Goal: Task Accomplishment & Management: Complete application form

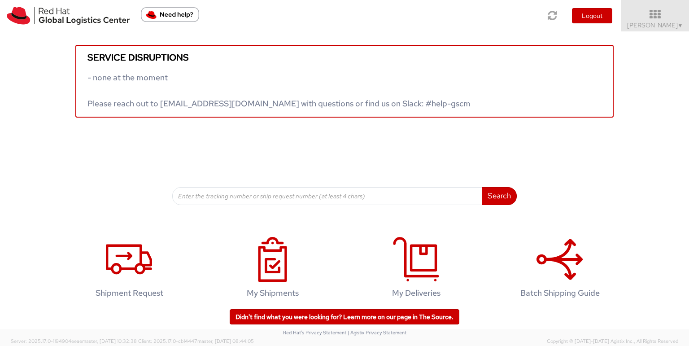
click at [332, 136] on div "Search Refine By Ship From Date To" at bounding box center [344, 161] width 345 height 87
click at [666, 17] on icon at bounding box center [655, 14] width 79 height 13
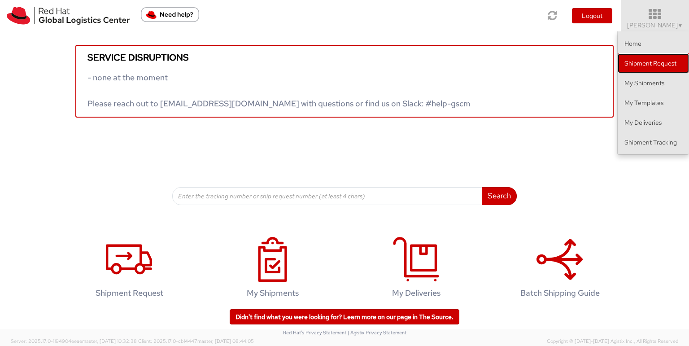
click at [656, 69] on link "Shipment Request" at bounding box center [653, 63] width 71 height 20
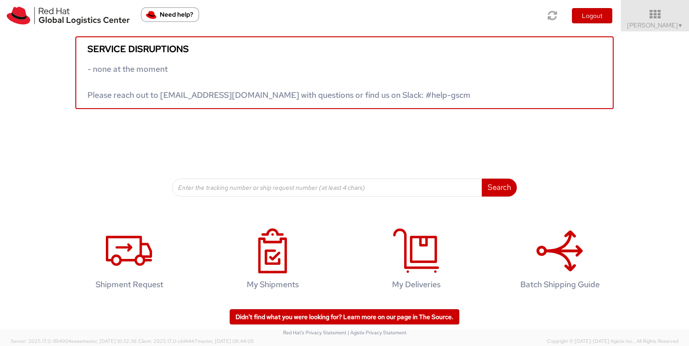
scroll to position [10, 0]
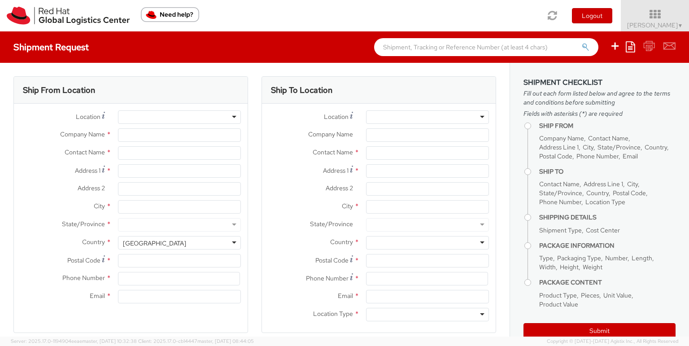
select select
select select "172"
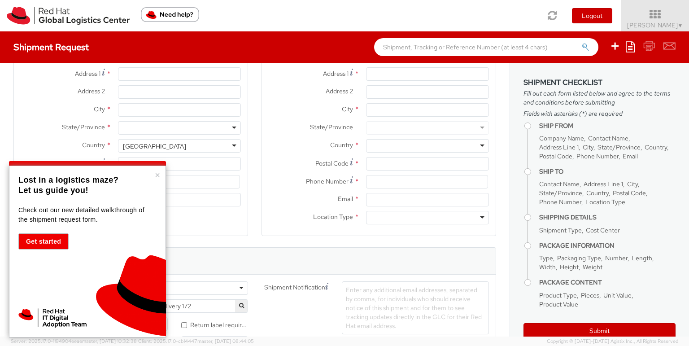
type input "Red Hat Saudi Arabia Limited"
type input "[PERSON_NAME]"
type input "[PERSON_NAME][GEOGRAPHIC_DATA], Area 3"
type input "Building 3.05, 3rd Floor"
type input "RIYADH"
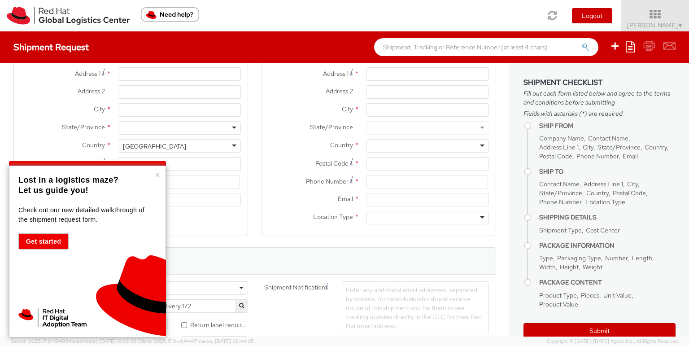
type input "13519"
type input "[EMAIL_ADDRESS][DOMAIN_NAME]"
select select "CM"
select select "KGS"
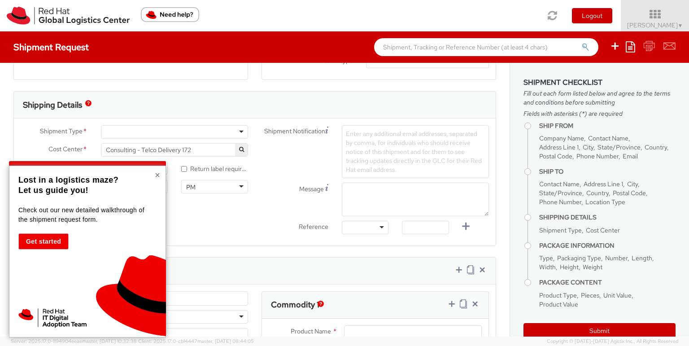
click at [157, 175] on button "×" at bounding box center [157, 175] width 5 height 9
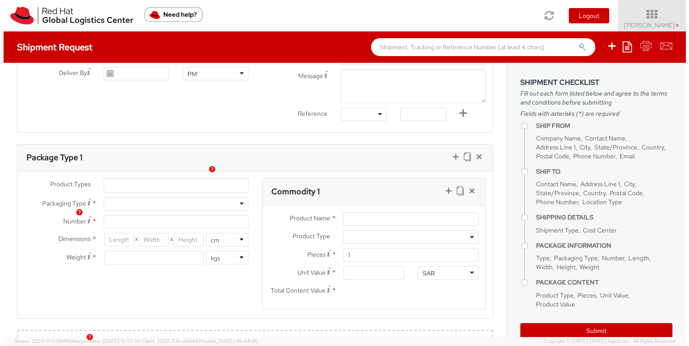
scroll to position [0, 0]
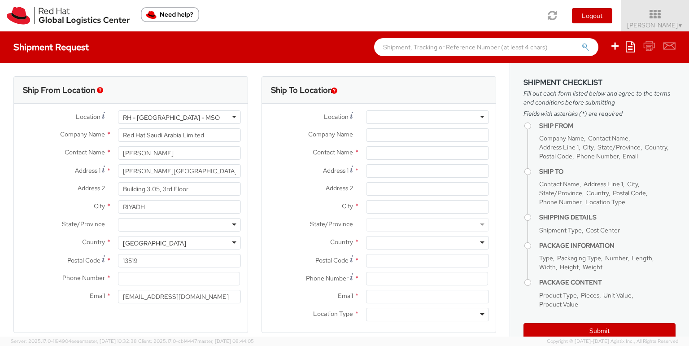
click at [170, 18] on img "Need help?" at bounding box center [170, 14] width 58 height 15
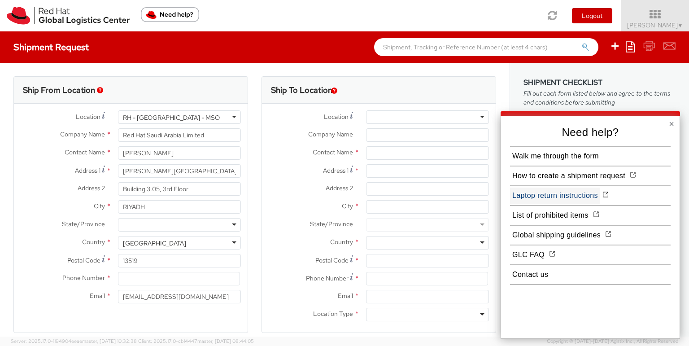
click at [544, 196] on button "Laptop return instructions" at bounding box center [555, 196] width 90 height 16
click at [22, 14] on img at bounding box center [68, 16] width 123 height 18
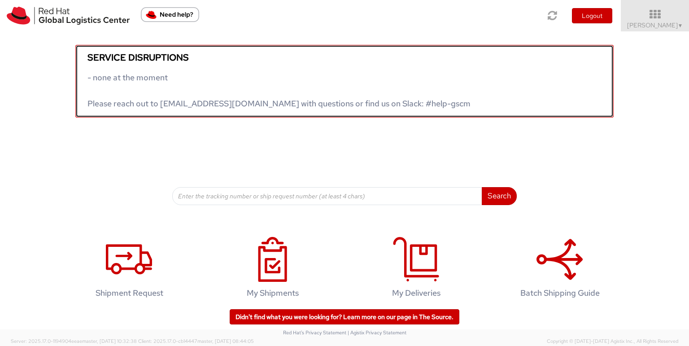
click at [292, 78] on link "Service disruptions - none at the moment Please reach out to [EMAIL_ADDRESS][DO…" at bounding box center [344, 81] width 539 height 73
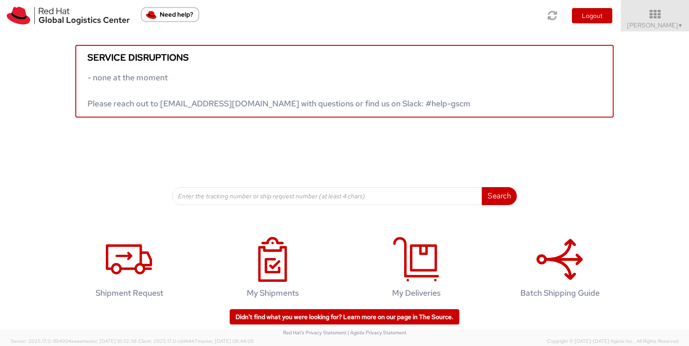
click at [565, 151] on div "Service disruptions - none at the moment Please reach out to [EMAIL_ADDRESS][DO…" at bounding box center [344, 118] width 689 height 174
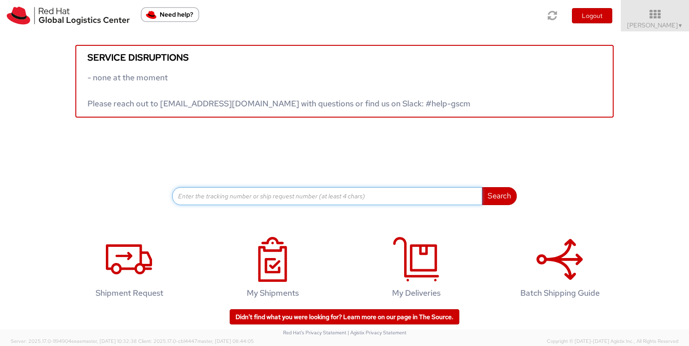
click at [311, 187] on input at bounding box center [327, 196] width 310 height 18
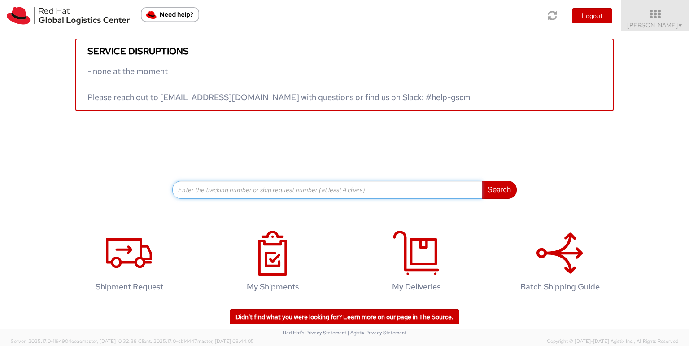
scroll to position [10, 0]
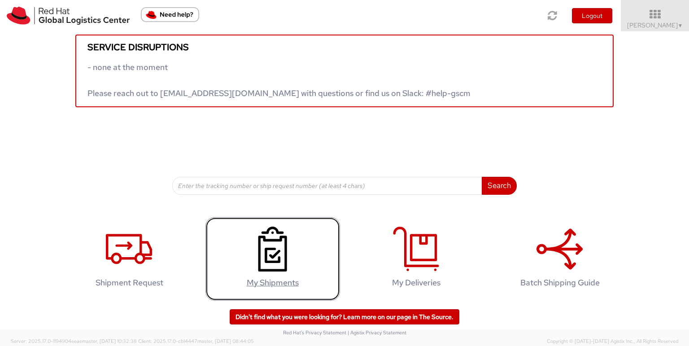
click at [283, 276] on link "My Shipments" at bounding box center [273, 259] width 135 height 84
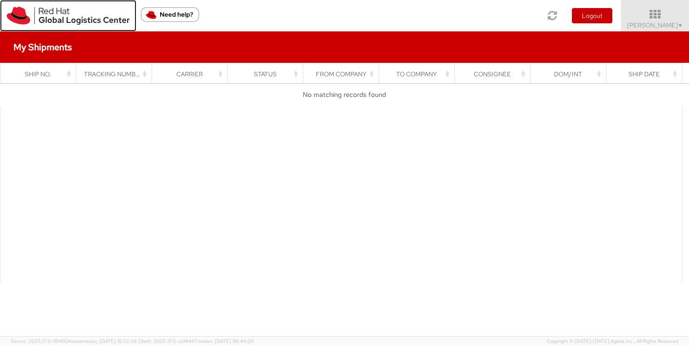
click at [12, 8] on img at bounding box center [68, 16] width 123 height 18
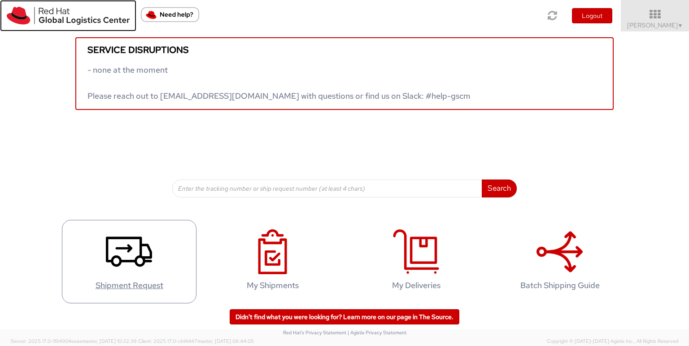
scroll to position [10, 0]
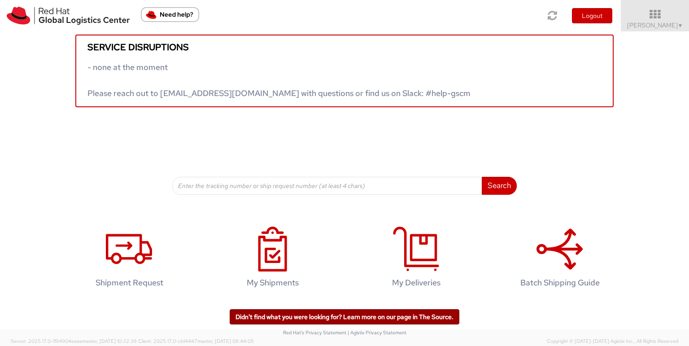
click at [416, 320] on link "Didn't find what you were looking for? Learn more on our page in The Source." at bounding box center [345, 316] width 230 height 15
